Goal: Check status: Check status

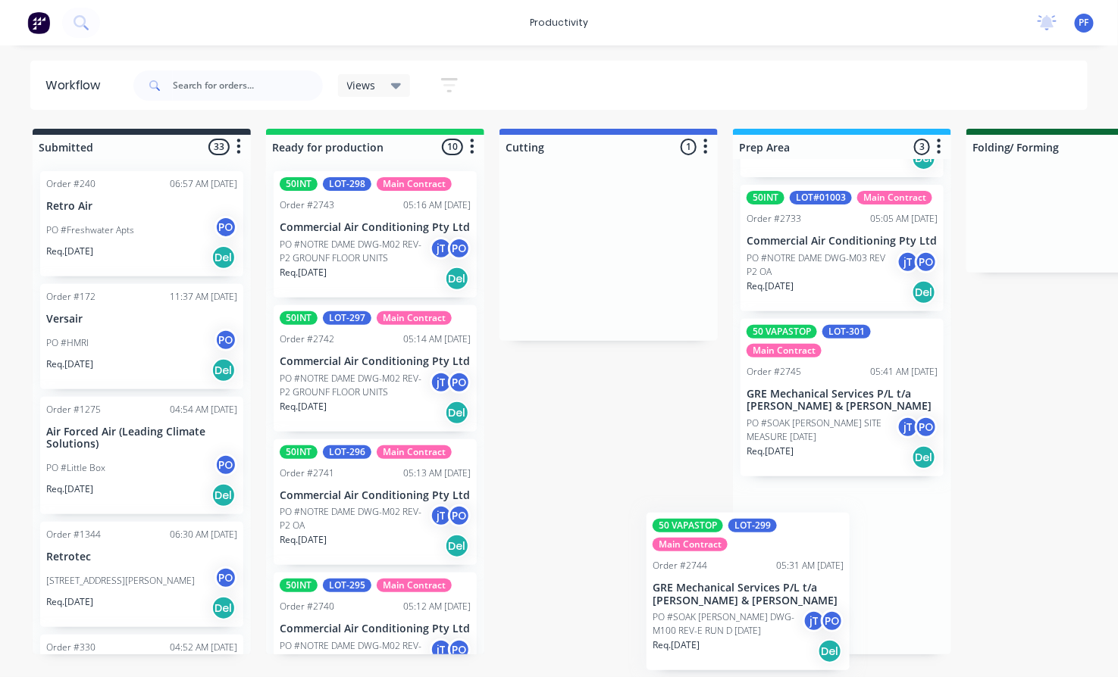
scroll to position [152, 0]
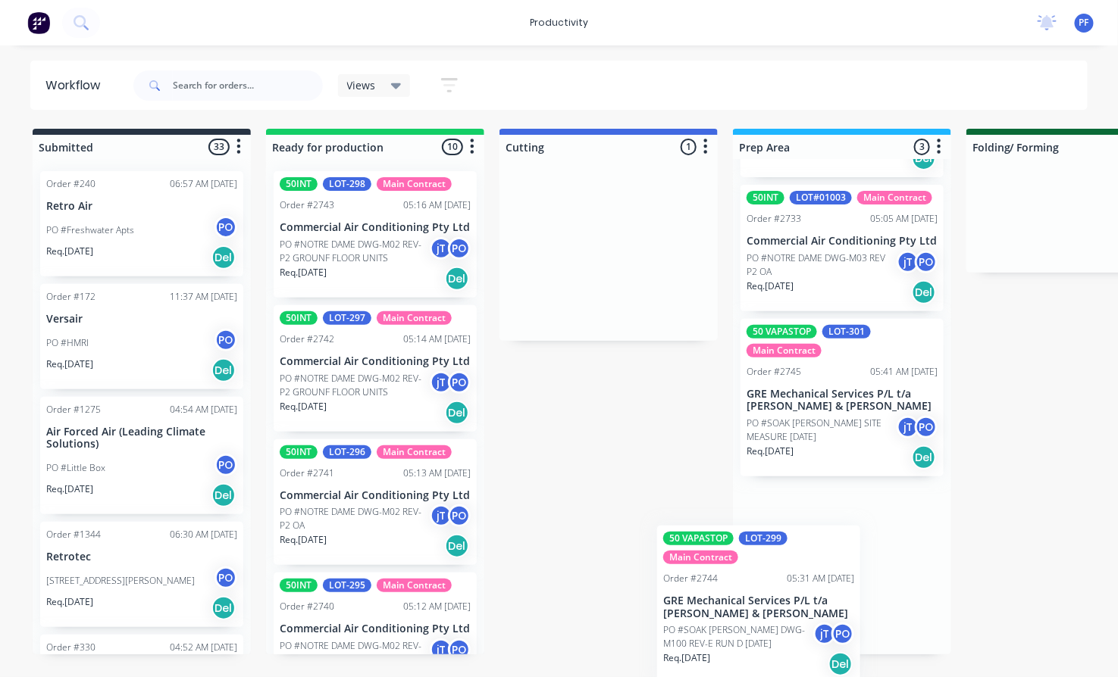
drag, startPoint x: 627, startPoint y: 270, endPoint x: 779, endPoint y: 630, distance: 389.8
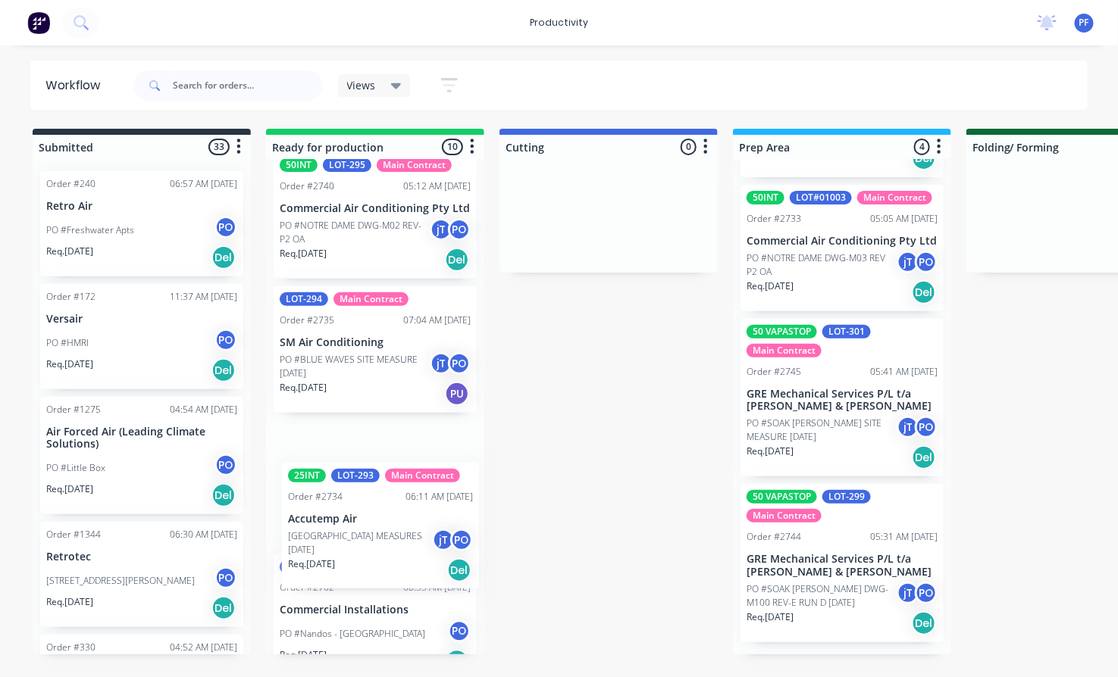
scroll to position [421, 0]
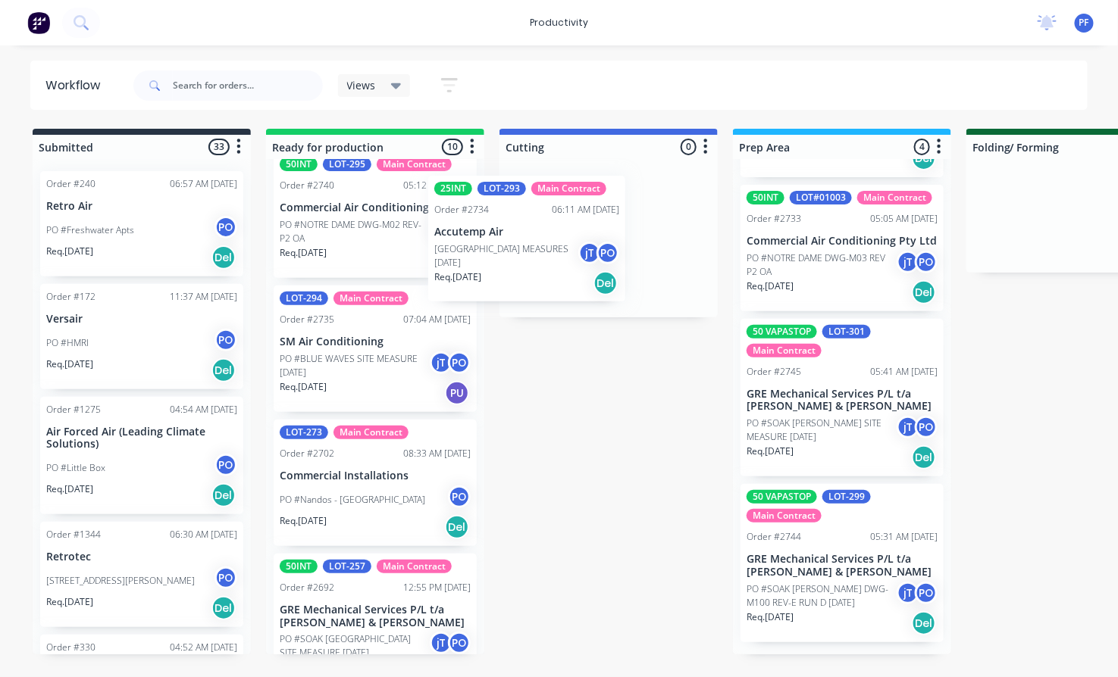
drag, startPoint x: 409, startPoint y: 550, endPoint x: 620, endPoint y: 313, distance: 317.2
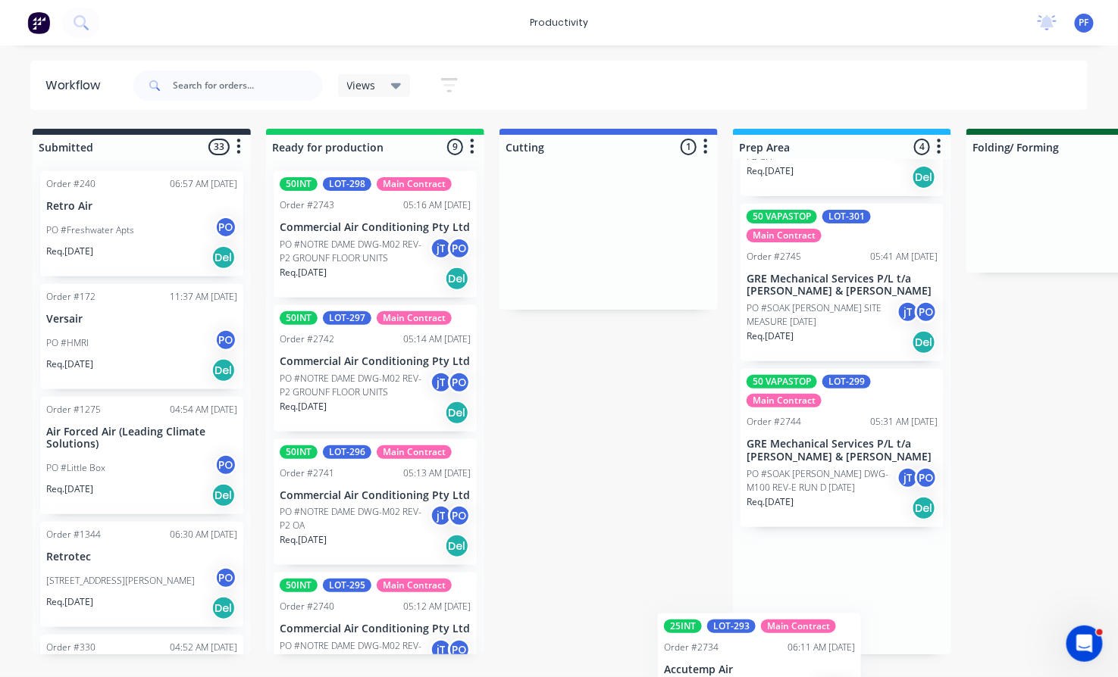
scroll to position [277, 0]
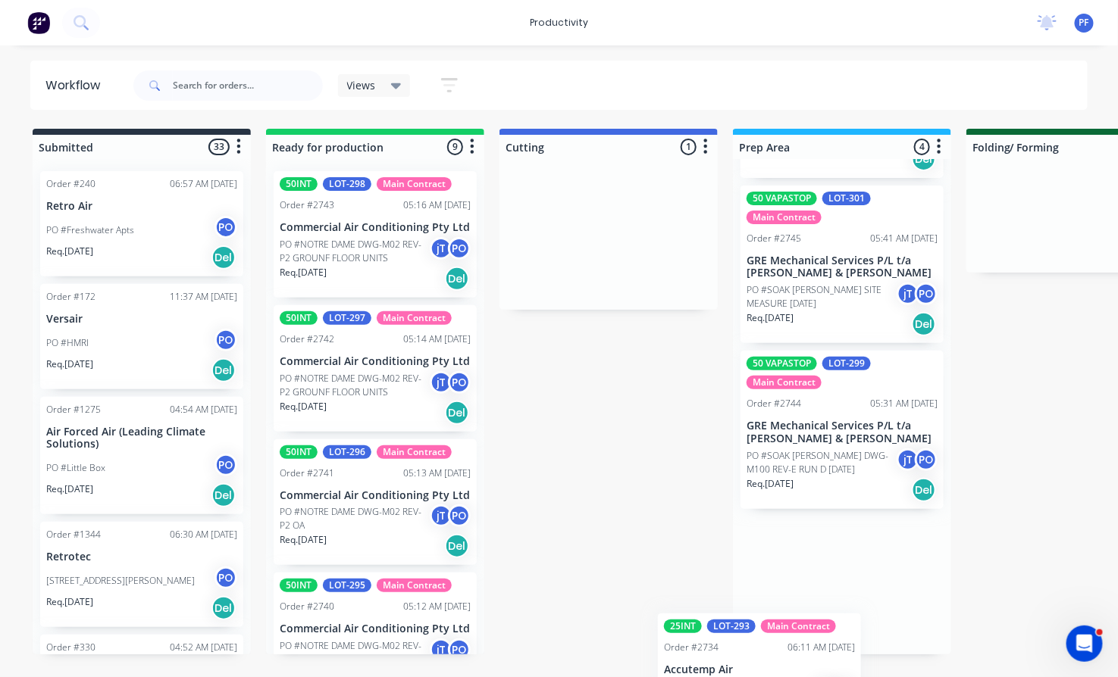
drag, startPoint x: 564, startPoint y: 235, endPoint x: 627, endPoint y: 593, distance: 363.8
click at [720, 586] on html "productivity productivity Workflow Planner Delivery Scheduling Timesheets No ne…" at bounding box center [559, 293] width 1118 height 586
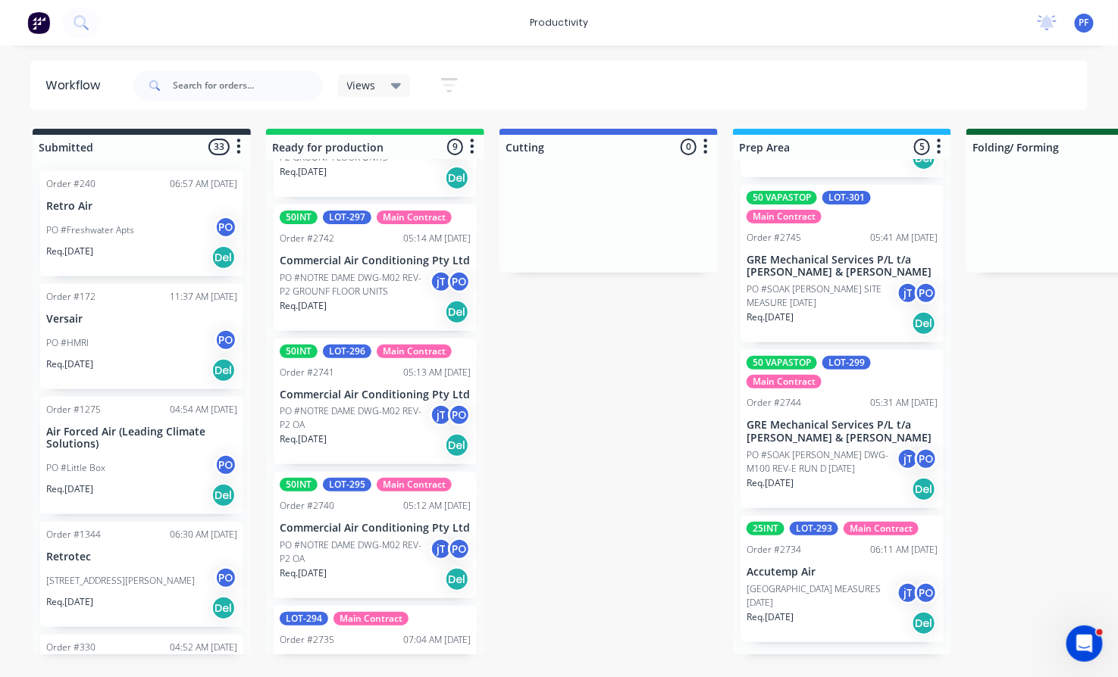
scroll to position [0, 0]
